Goal: Task Accomplishment & Management: Complete application form

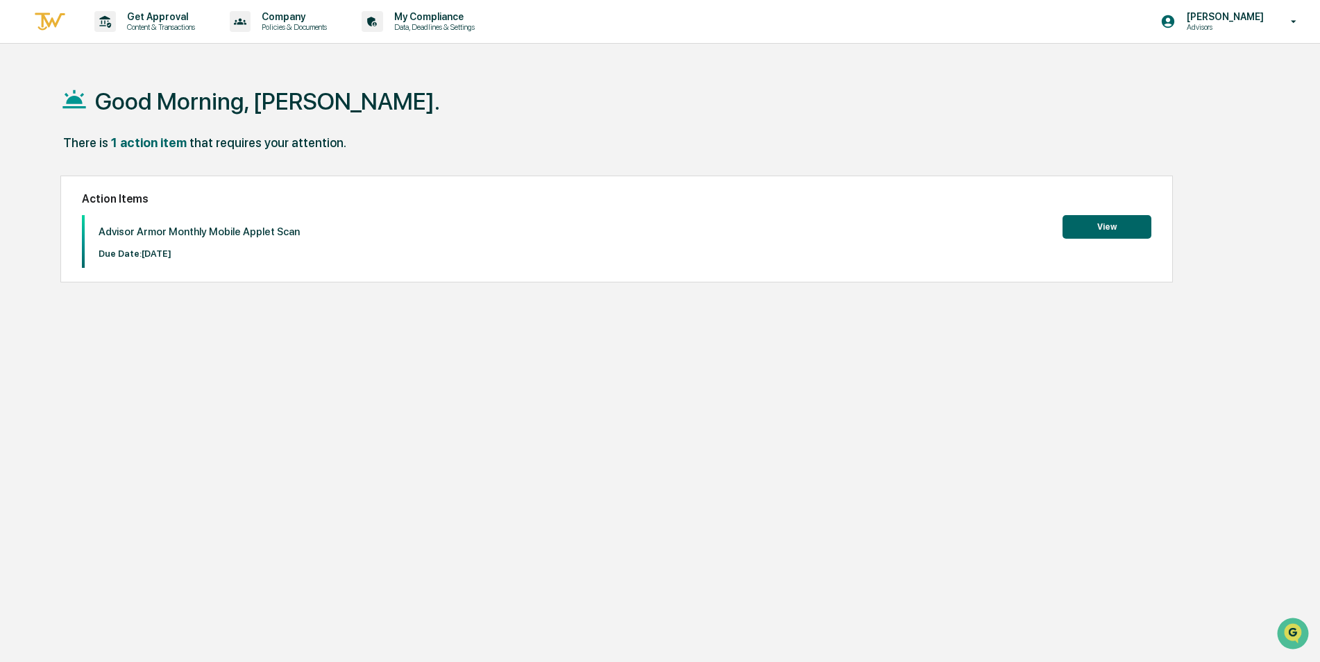
click at [1094, 230] on button "View" at bounding box center [1107, 227] width 89 height 24
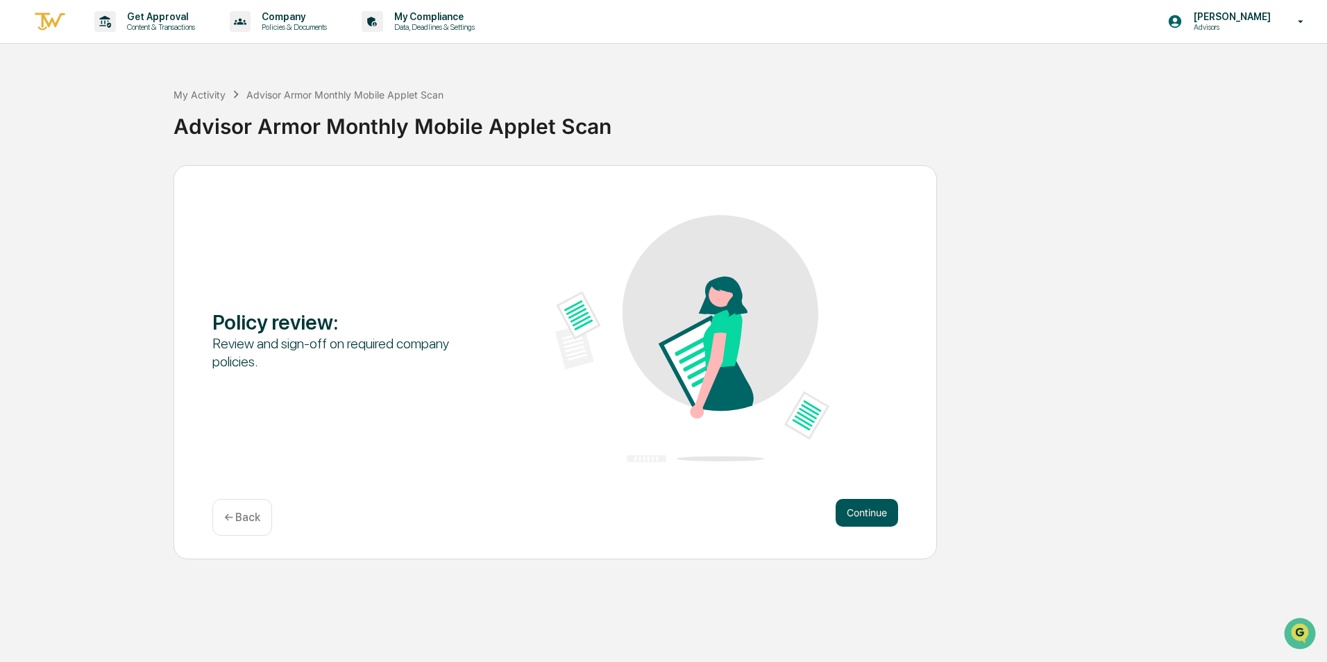
click at [868, 512] on button "Continue" at bounding box center [867, 513] width 62 height 28
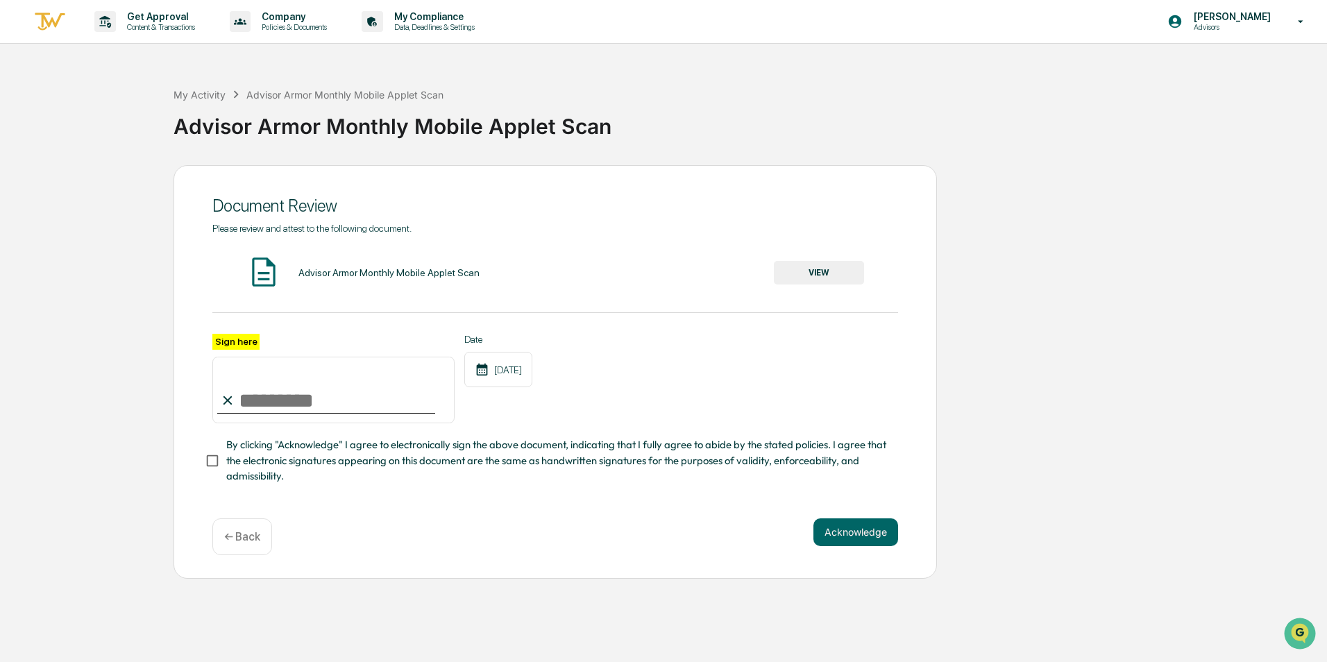
click at [346, 395] on input "Sign here" at bounding box center [333, 390] width 242 height 67
type input "**********"
click at [835, 282] on button "VIEW" at bounding box center [819, 273] width 90 height 24
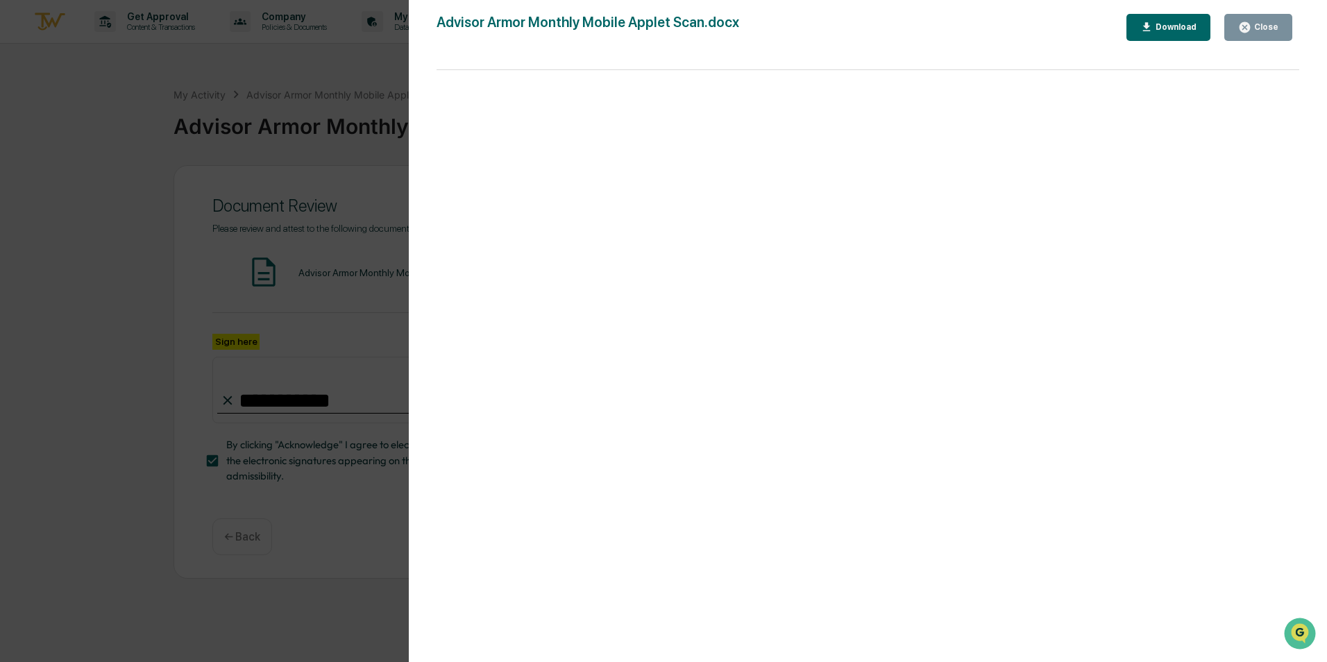
click at [1260, 17] on button "Close" at bounding box center [1258, 27] width 68 height 27
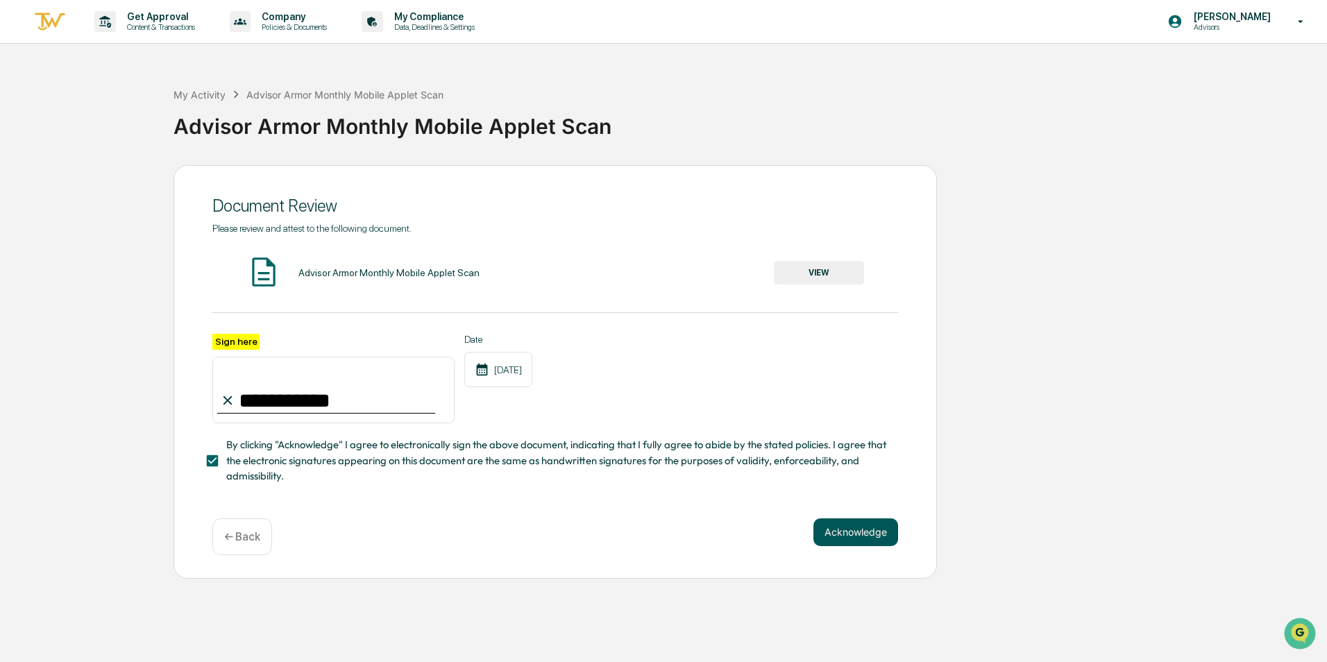
click at [845, 529] on button "Acknowledge" at bounding box center [855, 532] width 85 height 28
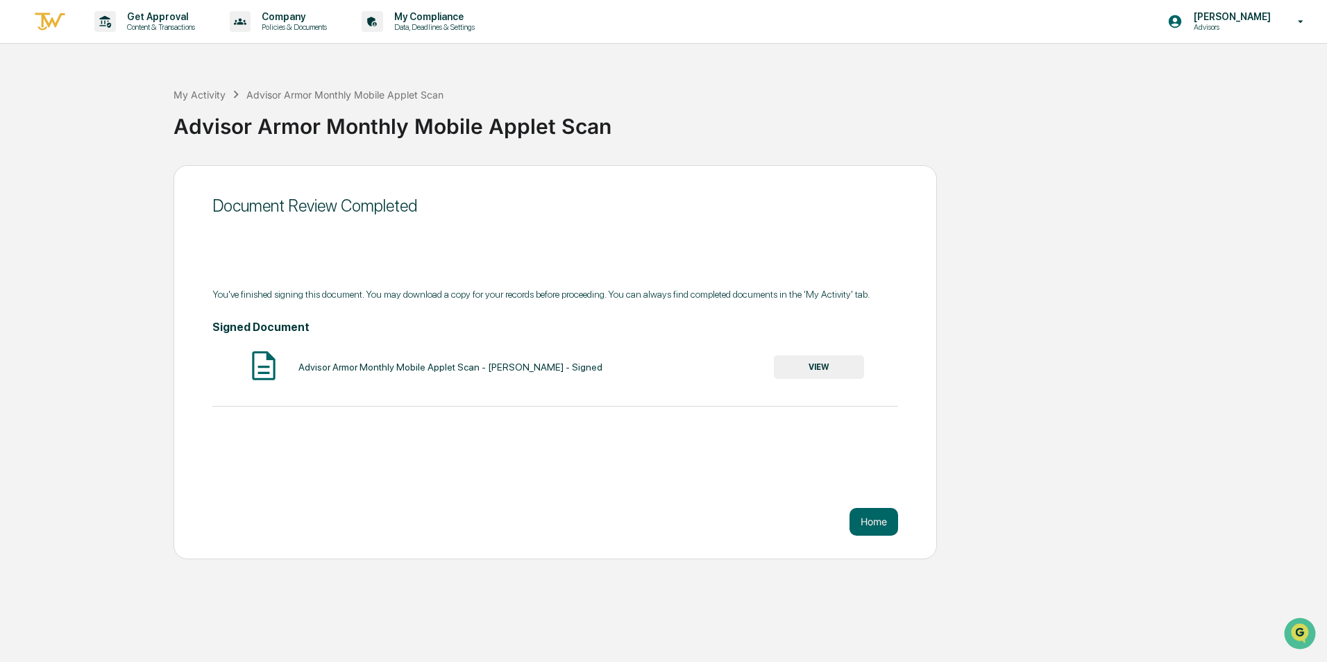
click at [841, 356] on button "VIEW" at bounding box center [819, 367] width 90 height 24
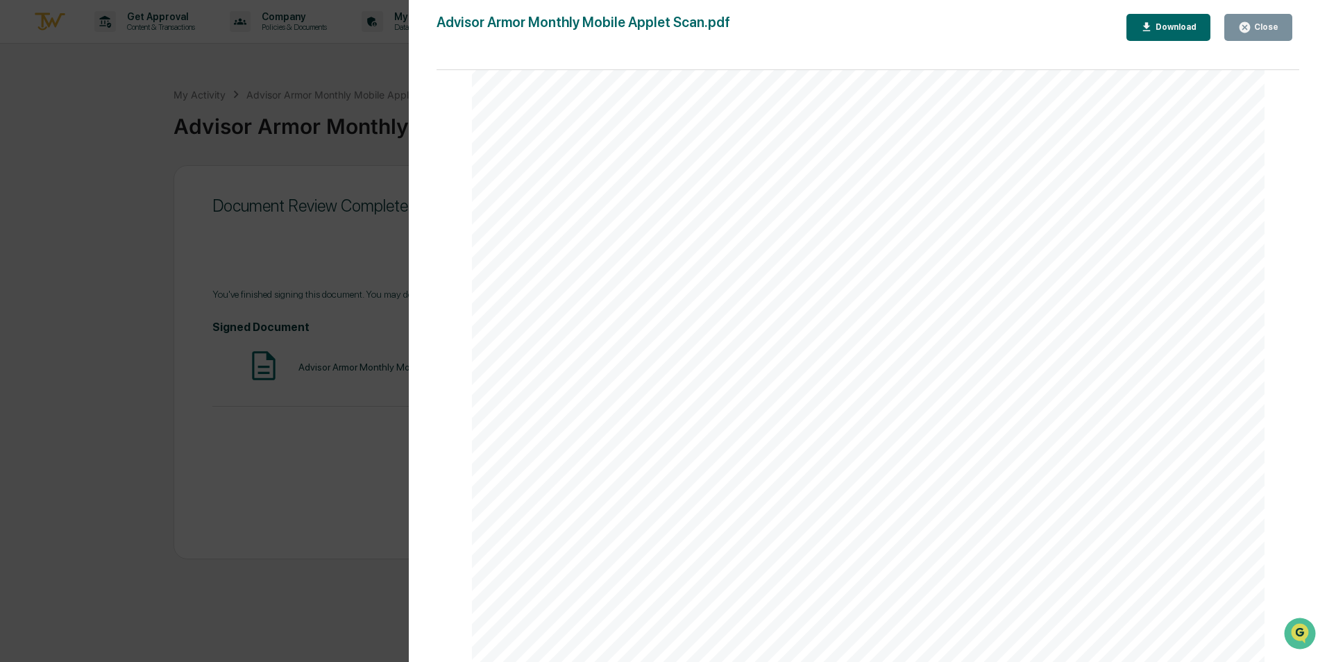
click at [1256, 19] on button "Close" at bounding box center [1258, 27] width 68 height 27
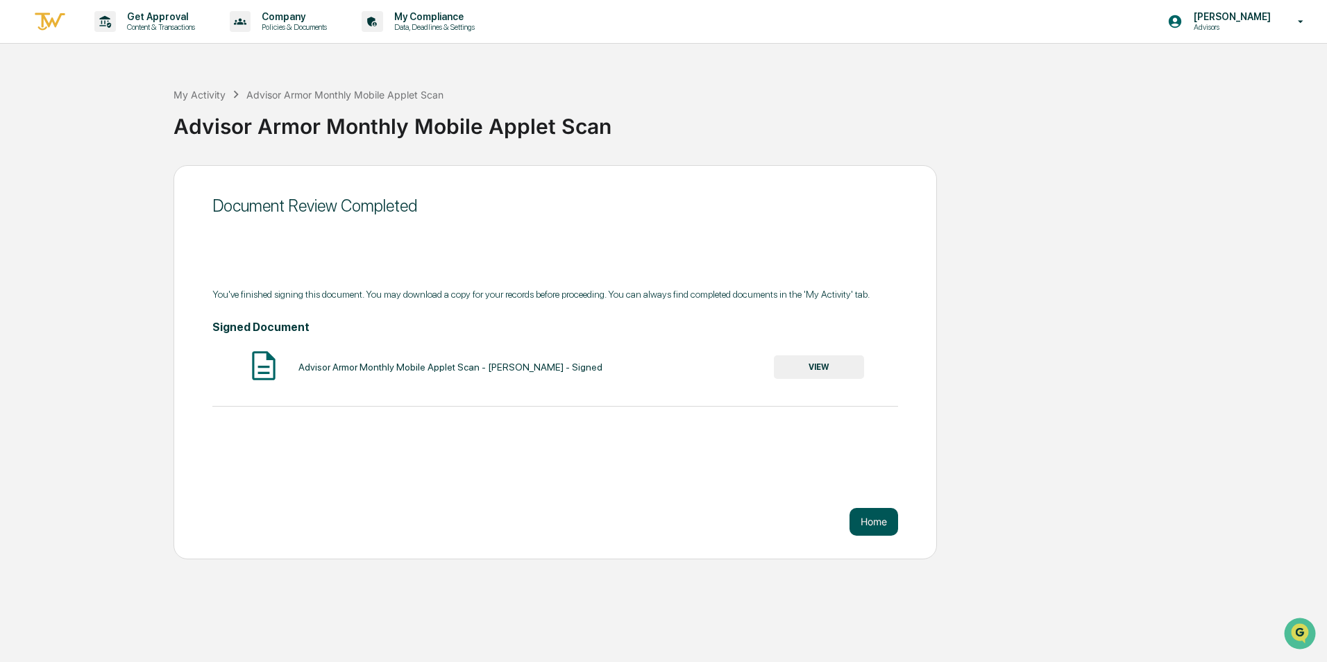
click at [875, 517] on button "Home" at bounding box center [874, 522] width 49 height 28
